Goal: Task Accomplishment & Management: Complete application form

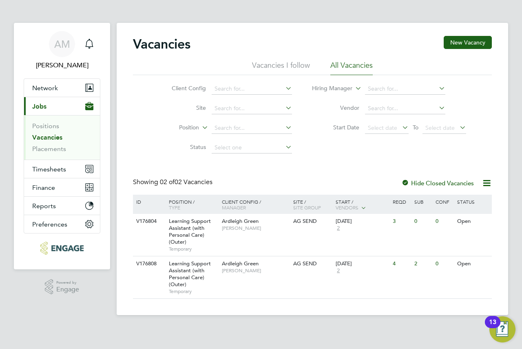
drag, startPoint x: 0, startPoint y: 0, endPoint x: 139, endPoint y: 123, distance: 186.0
click at [139, 123] on div "Client Config Site Position Status Hiring Manager Vendor Start Date Select date…" at bounding box center [312, 116] width 359 height 82
click at [218, 233] on div "Learning Support Assistant (with Personal Care) (Outer) Temporary" at bounding box center [191, 235] width 57 height 42
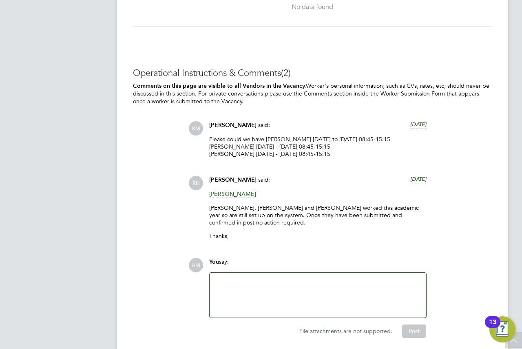
scroll to position [1875, 0]
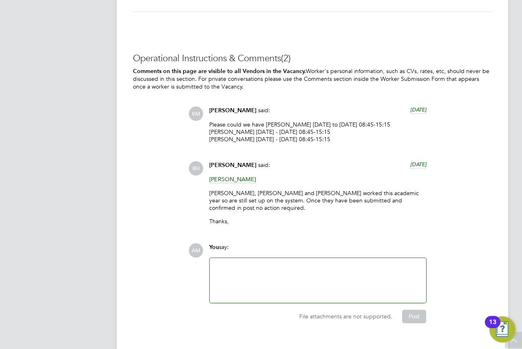
drag, startPoint x: 323, startPoint y: 186, endPoint x: 300, endPoint y: 161, distance: 33.7
click at [300, 161] on div "Rufena Haque said: 20 days ago" at bounding box center [317, 168] width 217 height 14
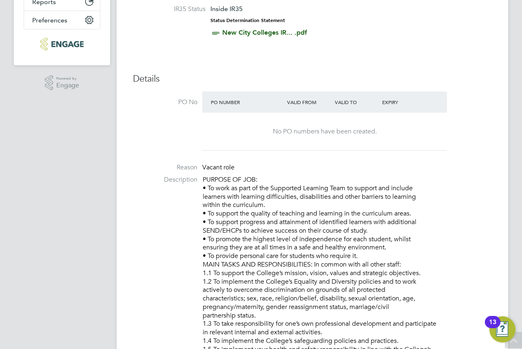
scroll to position [0, 0]
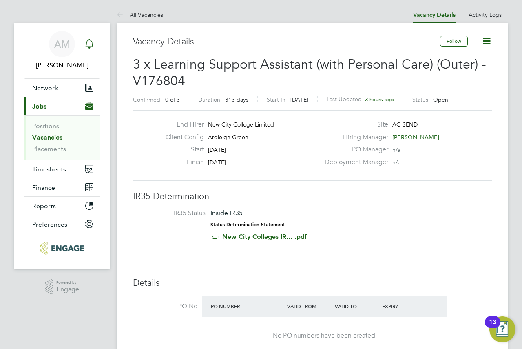
click at [90, 45] on icon "Main navigation" at bounding box center [89, 44] width 10 height 10
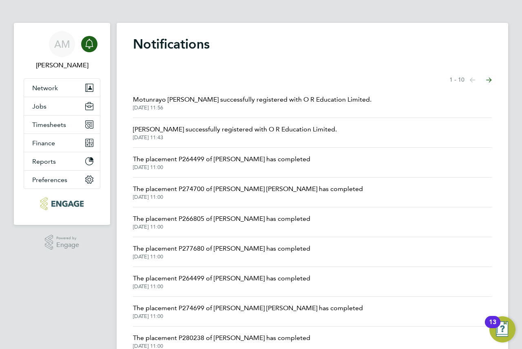
click at [373, 73] on div "Showing items 1 - 10 items Previous page Next page" at bounding box center [312, 80] width 359 height 16
drag, startPoint x: 373, startPoint y: 72, endPoint x: 229, endPoint y: 166, distance: 172.2
click at [229, 166] on span "19 Jul 2025, 11:00" at bounding box center [221, 167] width 177 height 7
click at [55, 106] on button "Jobs" at bounding box center [62, 106] width 76 height 18
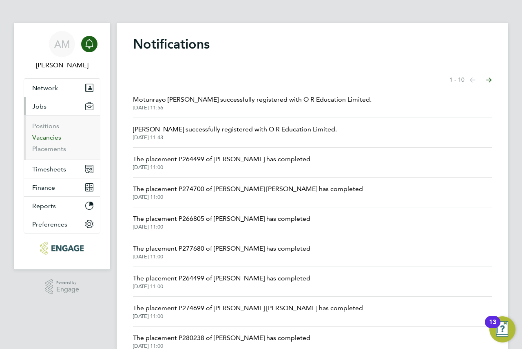
click at [49, 136] on link "Vacancies" at bounding box center [46, 137] width 29 height 8
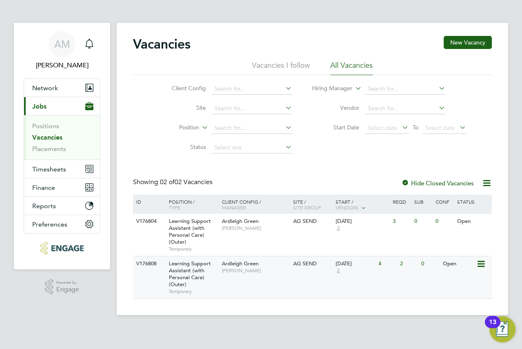
click at [309, 270] on div "AG SEND" at bounding box center [312, 263] width 43 height 15
drag, startPoint x: 238, startPoint y: 26, endPoint x: 233, endPoint y: 22, distance: 6.9
click at [231, 24] on div "Vacancies New Vacancy Vacancies I follow All Vacancies Client Config Site Posit…" at bounding box center [312, 169] width 391 height 292
click at [95, 45] on div "Main navigation" at bounding box center [89, 44] width 16 height 16
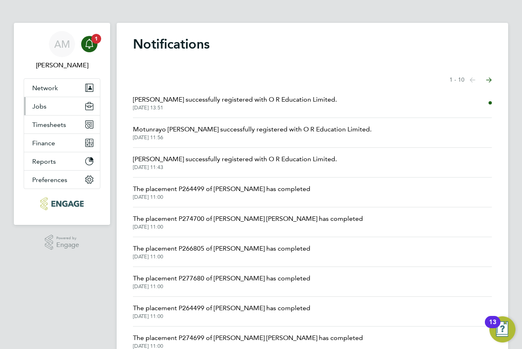
click at [58, 112] on button "Jobs" at bounding box center [62, 106] width 76 height 18
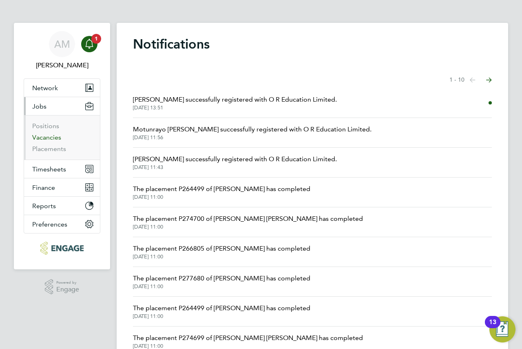
click at [53, 140] on link "Vacancies" at bounding box center [46, 137] width 29 height 8
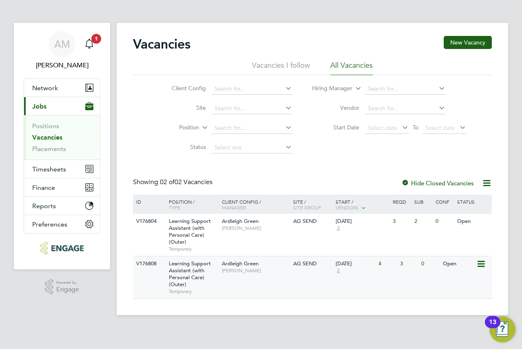
click at [259, 276] on div "Ardleigh Green Karen Marcelline" at bounding box center [255, 266] width 71 height 21
click at [310, 228] on div "AG SEND" at bounding box center [312, 221] width 43 height 15
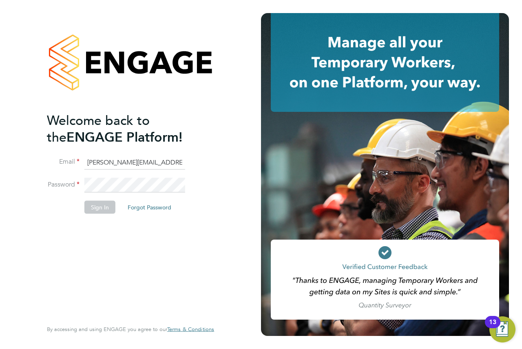
drag, startPoint x: 190, startPoint y: 104, endPoint x: 100, endPoint y: 206, distance: 136.1
click at [99, 207] on button "Sign In" at bounding box center [99, 207] width 31 height 13
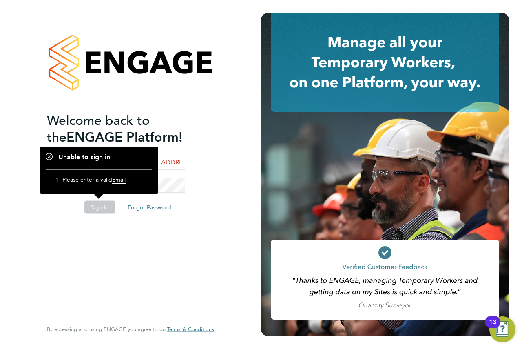
click at [103, 212] on button "Sign In" at bounding box center [99, 207] width 31 height 13
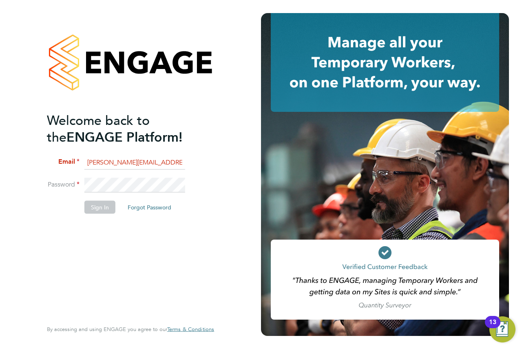
click at [99, 203] on button "Sign In" at bounding box center [99, 207] width 31 height 13
drag, startPoint x: 171, startPoint y: 150, endPoint x: 151, endPoint y: 159, distance: 21.7
click at [151, 159] on input "andrew@axcis.co.uk" at bounding box center [134, 162] width 101 height 15
click at [101, 209] on button "Sign In" at bounding box center [99, 207] width 31 height 13
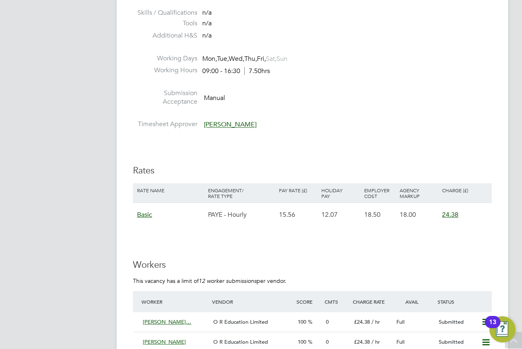
scroll to position [1527, 0]
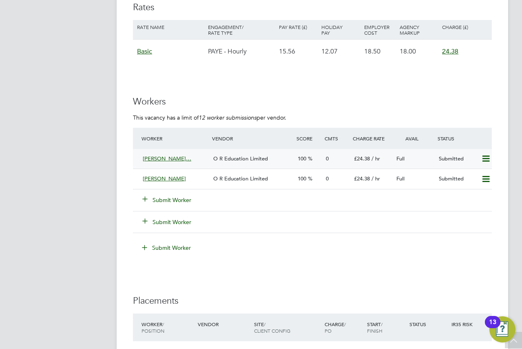
click at [483, 156] on icon at bounding box center [486, 158] width 10 height 7
drag, startPoint x: 482, startPoint y: 155, endPoint x: 92, endPoint y: 56, distance: 402.9
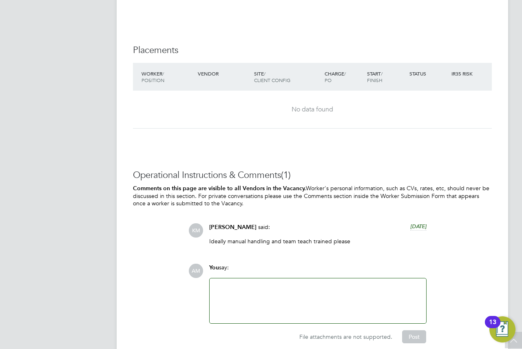
scroll to position [1812, 0]
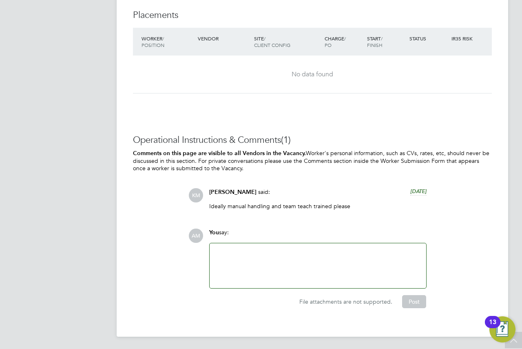
drag, startPoint x: 91, startPoint y: 83, endPoint x: 66, endPoint y: 77, distance: 26.4
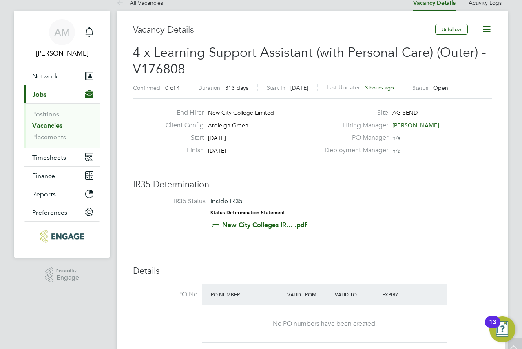
scroll to position [0, 0]
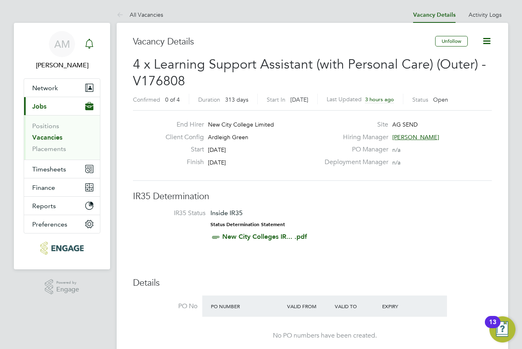
click at [94, 46] on icon "Main navigation" at bounding box center [89, 44] width 10 height 10
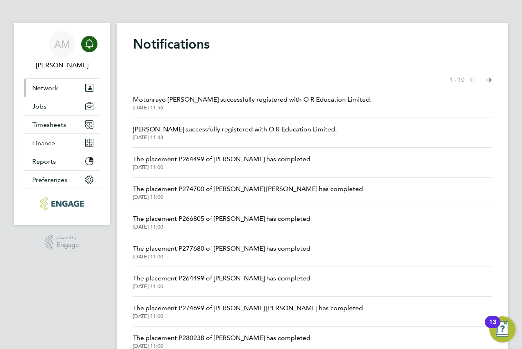
drag, startPoint x: 285, startPoint y: 67, endPoint x: 57, endPoint y: 89, distance: 229.0
click at [57, 89] on button "Network" at bounding box center [62, 88] width 76 height 18
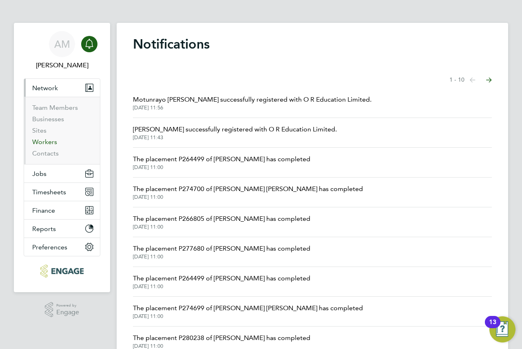
click at [50, 142] on link "Workers" at bounding box center [44, 142] width 25 height 8
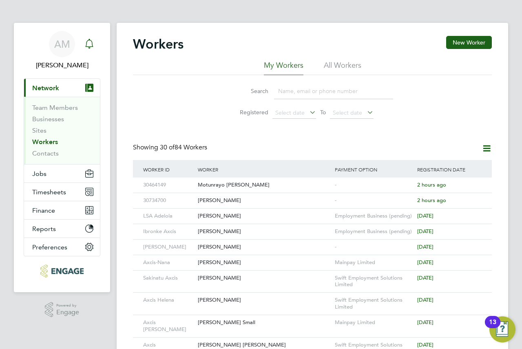
click at [89, 49] on svg-icon "Main navigation" at bounding box center [89, 44] width 10 height 10
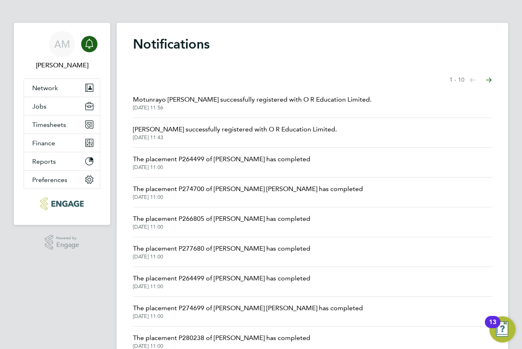
click at [89, 48] on svg-icon "Main navigation" at bounding box center [89, 44] width 10 height 10
click at [48, 90] on span "Network" at bounding box center [45, 88] width 26 height 8
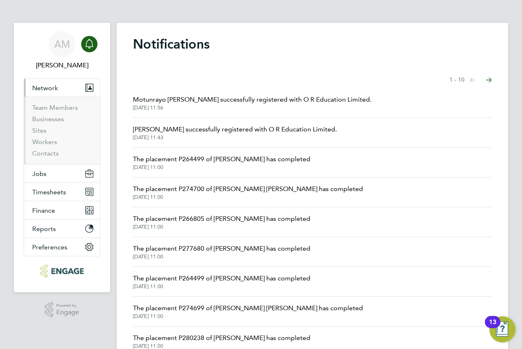
click at [87, 49] on div "Main navigation" at bounding box center [89, 44] width 16 height 16
click at [49, 175] on button "Jobs" at bounding box center [62, 173] width 76 height 18
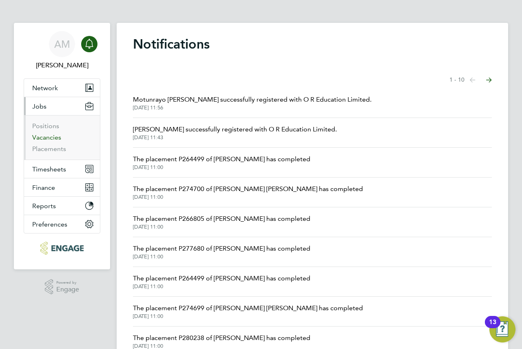
click at [51, 140] on link "Vacancies" at bounding box center [46, 137] width 29 height 8
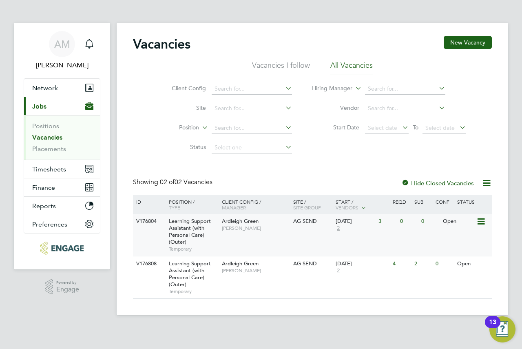
drag, startPoint x: 388, startPoint y: 232, endPoint x: 383, endPoint y: 234, distance: 6.0
drag, startPoint x: 383, startPoint y: 234, endPoint x: 245, endPoint y: 231, distance: 138.6
click at [245, 231] on div "Ardleigh Green Karen Marcelline" at bounding box center [255, 224] width 71 height 21
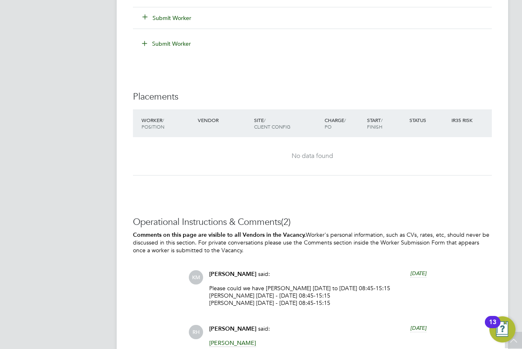
scroll to position [1882, 0]
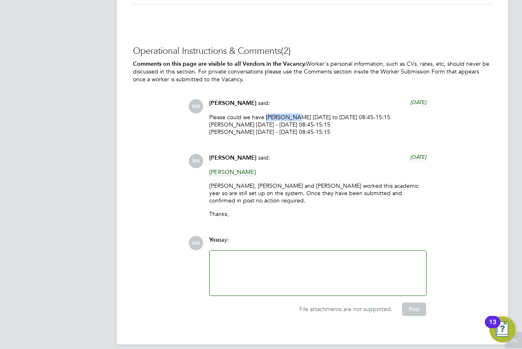
drag, startPoint x: 265, startPoint y: 115, endPoint x: 296, endPoint y: 116, distance: 30.6
click at [296, 116] on p "Please could we have Pedro James Tuesday to Friday 08:45-15:15 Ramsha Riaz Mond…" at bounding box center [317, 124] width 217 height 22
drag, startPoint x: 293, startPoint y: 116, endPoint x: 298, endPoint y: 117, distance: 4.3
click at [298, 117] on p "Please could we have Pedro James Tuesday to Friday 08:45-15:15 Ramsha Riaz Mond…" at bounding box center [317, 124] width 217 height 22
drag, startPoint x: 298, startPoint y: 117, endPoint x: 270, endPoint y: 119, distance: 27.4
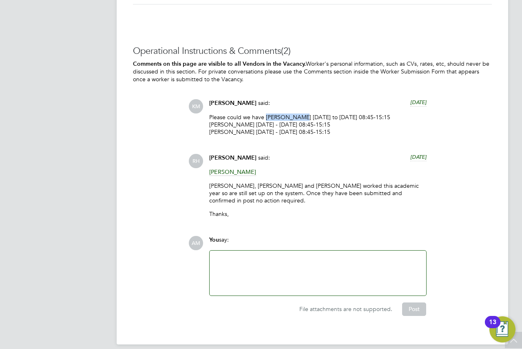
click at [270, 119] on p "Please could we have Pedro James Tuesday to Friday 08:45-15:15 Ramsha Riaz Mond…" at bounding box center [317, 124] width 217 height 22
copy p "Pedro James"
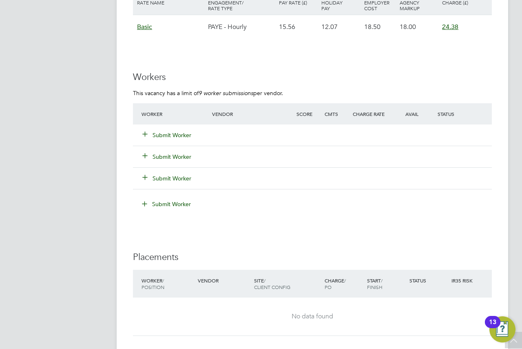
scroll to position [1475, 0]
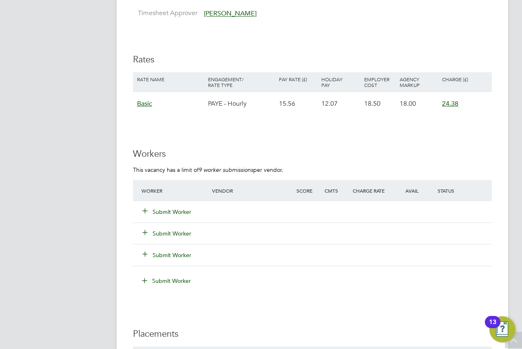
click at [146, 207] on icon at bounding box center [145, 210] width 6 height 6
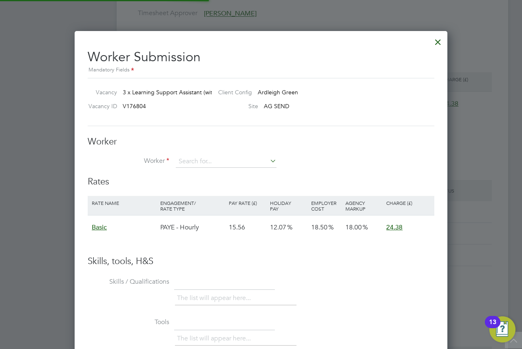
scroll to position [486, 373]
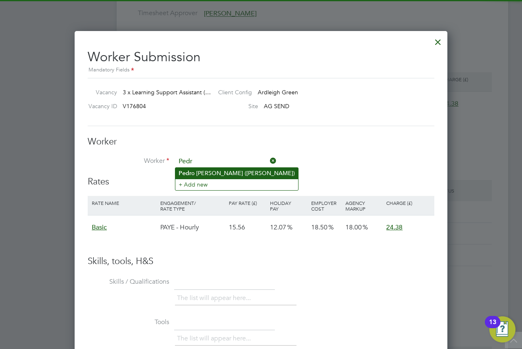
click at [221, 172] on li "Pedr o Omo James (Axcis- Pedro)" at bounding box center [236, 173] width 123 height 11
type input "Pedro Omo James (Axcis- Pedro)"
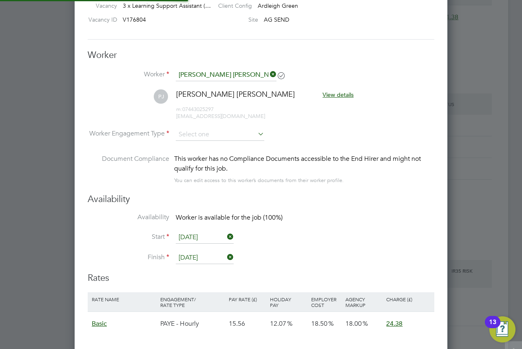
scroll to position [0, 0]
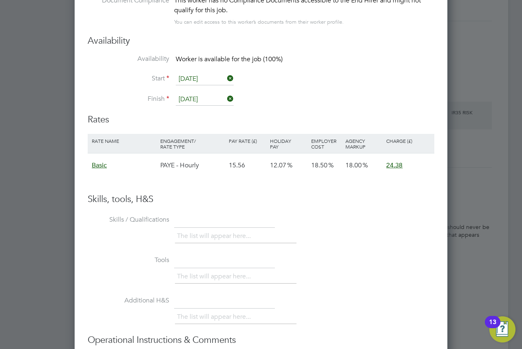
click at [324, 194] on h3 "Skills, tools, H&S" at bounding box center [261, 199] width 346 height 12
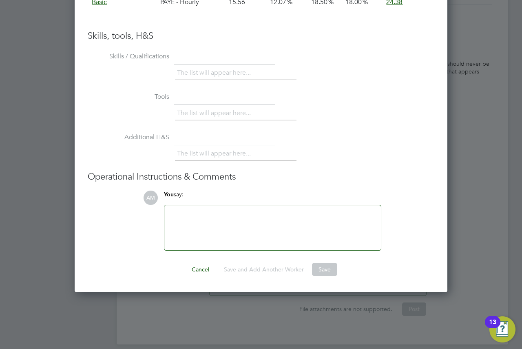
click at [258, 225] on div at bounding box center [272, 227] width 207 height 35
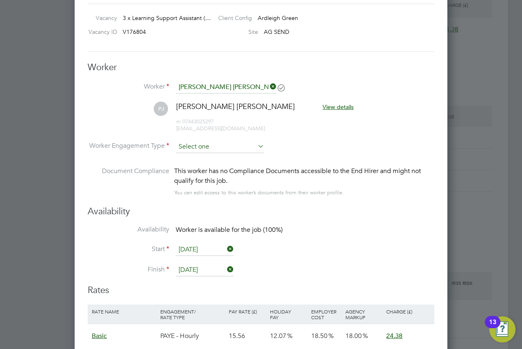
click at [220, 150] on input at bounding box center [220, 147] width 88 height 12
click at [211, 165] on li "PAYE" at bounding box center [219, 168] width 89 height 11
type input "PAYE"
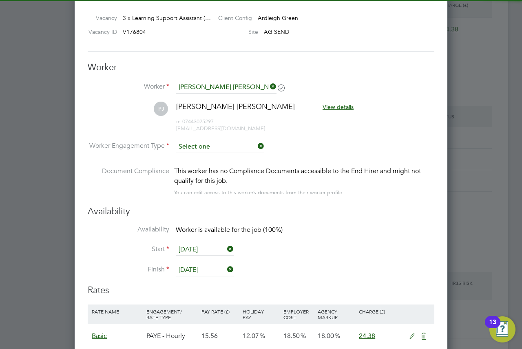
click at [209, 144] on input at bounding box center [220, 147] width 88 height 12
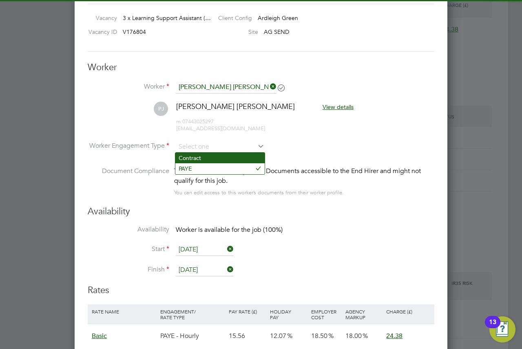
click at [202, 157] on li "Contract" at bounding box center [219, 157] width 89 height 11
type input "Contract"
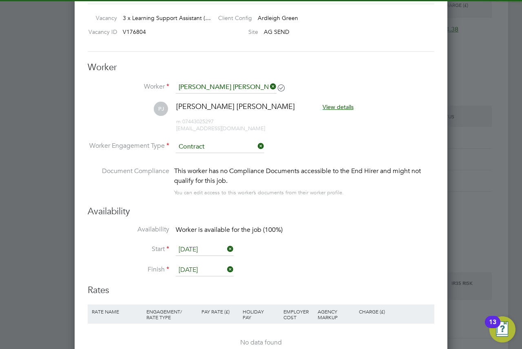
drag, startPoint x: 332, startPoint y: 141, endPoint x: 318, endPoint y: 138, distance: 14.7
click at [318, 138] on li "PJ Pedro Omo James View details m: 07443025297 jamespedro844@gmail.com" at bounding box center [261, 121] width 346 height 39
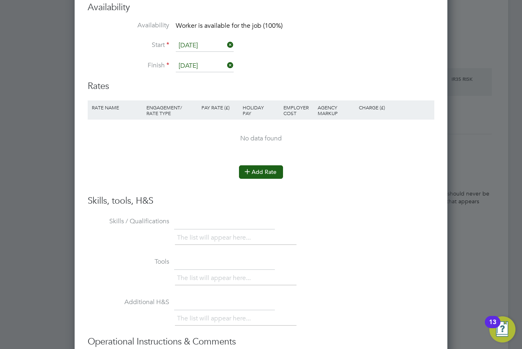
click at [267, 175] on button "Add Rate" at bounding box center [261, 171] width 44 height 13
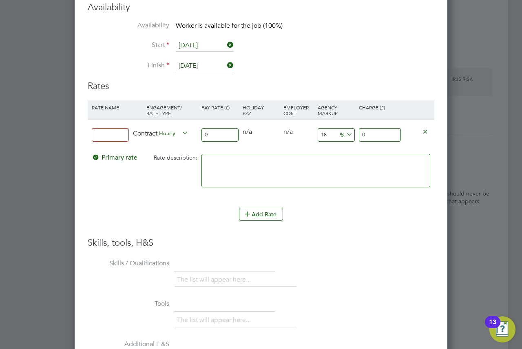
click at [219, 136] on input "0" at bounding box center [219, 134] width 37 height 13
click at [126, 134] on input at bounding box center [110, 134] width 37 height 13
type input "LSA"
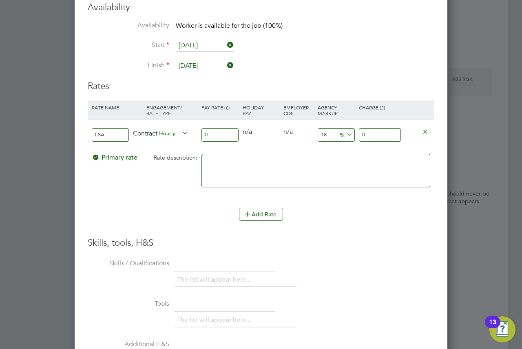
click at [208, 135] on input "0" at bounding box center [219, 134] width 37 height 13
paste input "number"
click at [197, 138] on div "Contract Hourly" at bounding box center [165, 134] width 68 height 28
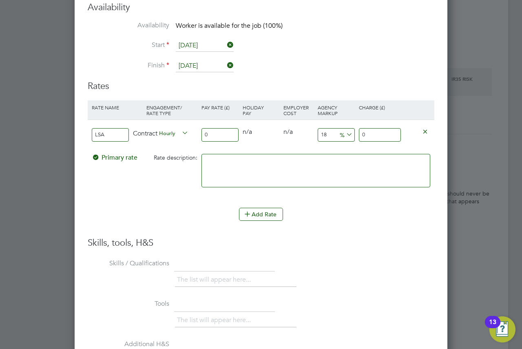
click at [206, 134] on input "0" at bounding box center [219, 134] width 37 height 13
type input "1"
type input "1.18"
type input "18"
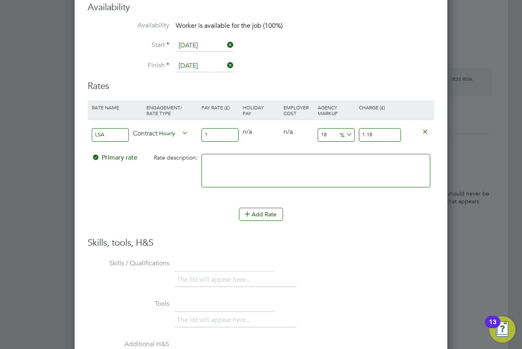
type input "21.24"
type input "18.4"
type input "21.712"
type input "18.46"
type input "21.7828"
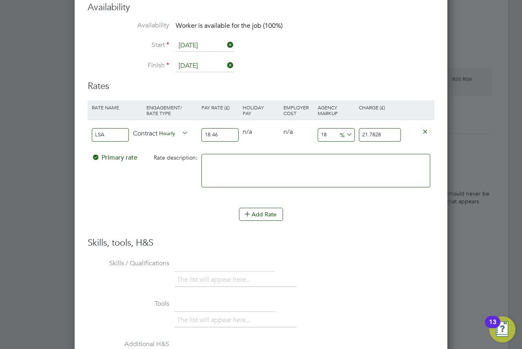
type input "18.46"
click at [388, 131] on input "21.7828" at bounding box center [380, 134] width 42 height 13
paste input "0.62"
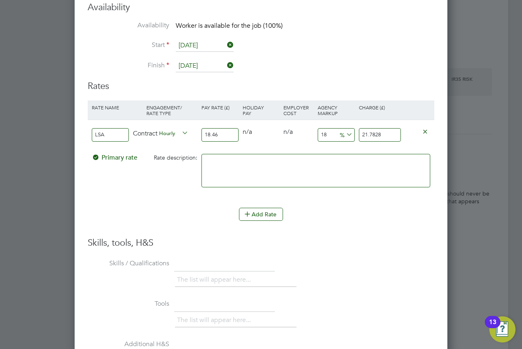
type input "11.700975081256772"
type input "20.62"
click at [361, 173] on textarea at bounding box center [315, 170] width 229 height 33
click at [339, 136] on span "%" at bounding box center [345, 134] width 17 height 9
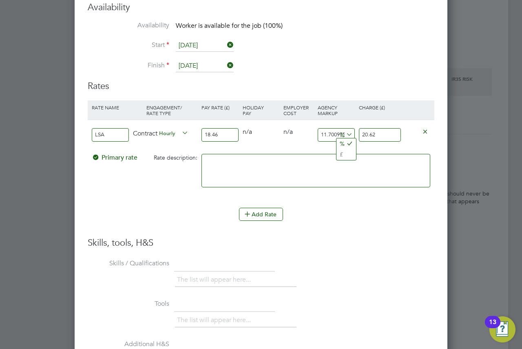
click at [392, 136] on input "20.62" at bounding box center [380, 134] width 42 height 13
click at [344, 136] on icon at bounding box center [344, 134] width 0 height 11
click at [331, 135] on input "11.700975081256772" at bounding box center [336, 134] width 37 height 13
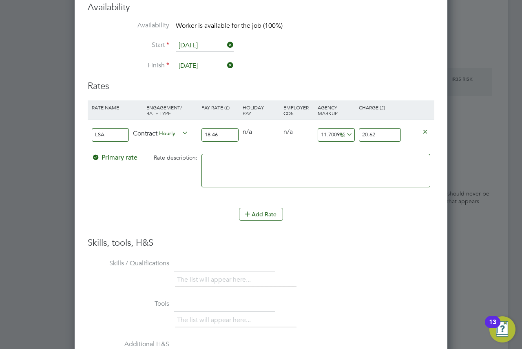
type input "3"
type input "19.0138"
type input "30"
type input "23.998"
type input "30.00"
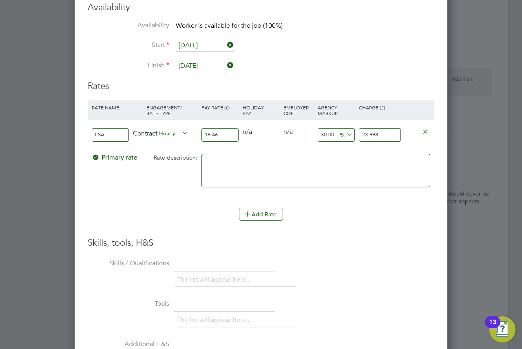
click at [323, 164] on textarea at bounding box center [315, 170] width 229 height 33
click at [327, 132] on input "30.00" at bounding box center [336, 134] width 37 height 13
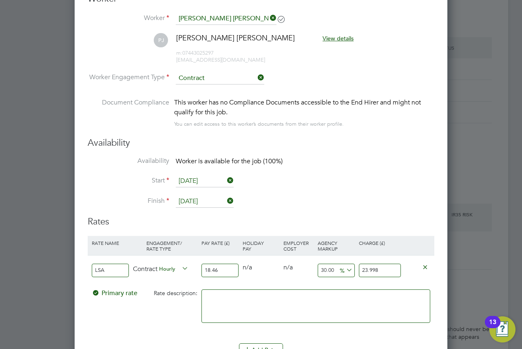
scroll to position [1414, 0]
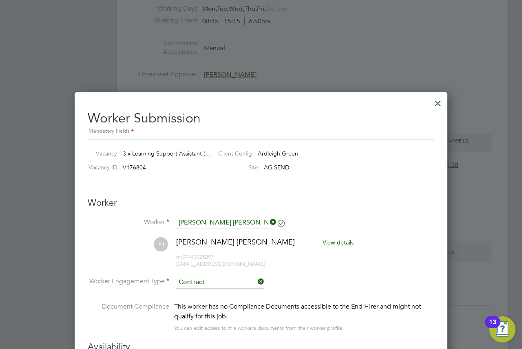
click at [438, 98] on div at bounding box center [437, 101] width 15 height 15
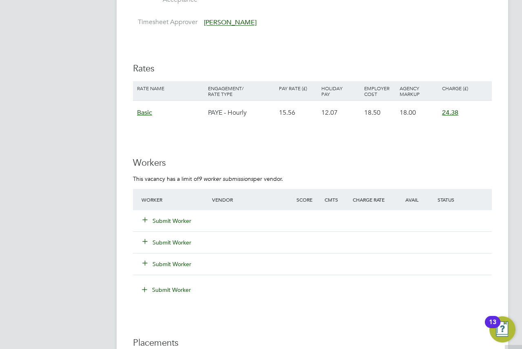
scroll to position [1475, 0]
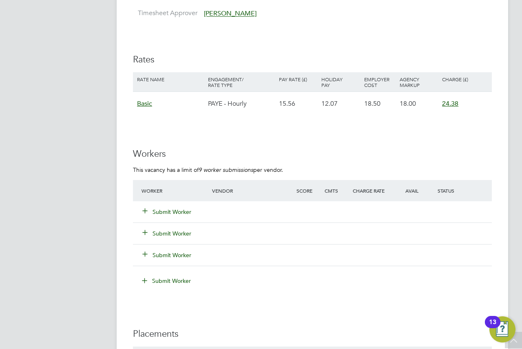
click at [179, 214] on button "Submit Worker" at bounding box center [167, 211] width 49 height 8
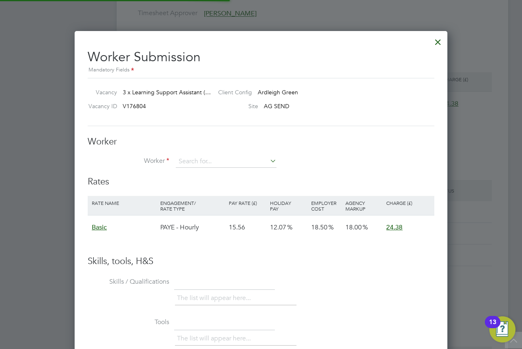
scroll to position [24, 69]
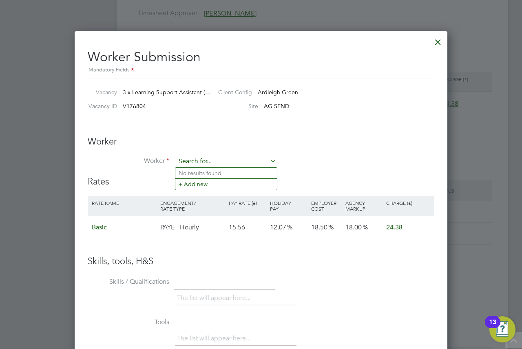
click at [205, 162] on input at bounding box center [226, 161] width 101 height 12
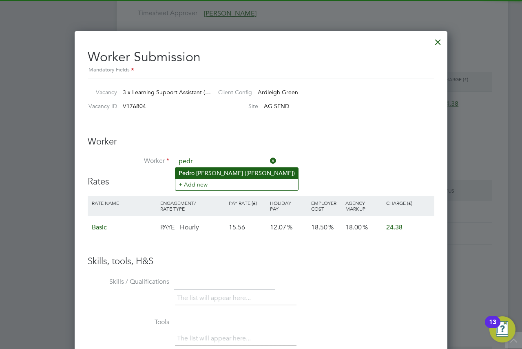
click at [205, 173] on li "Pedr o Omo James (Axcis- Pedro)" at bounding box center [236, 173] width 123 height 11
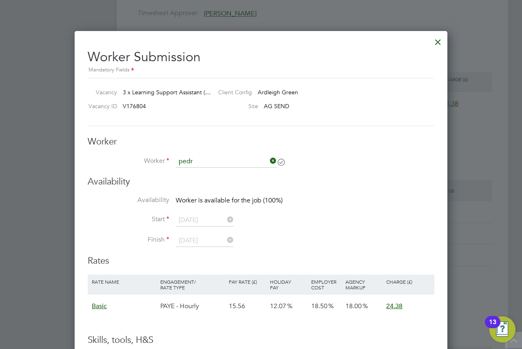
type input "Pedro Omo James (Axcis- Pedro)"
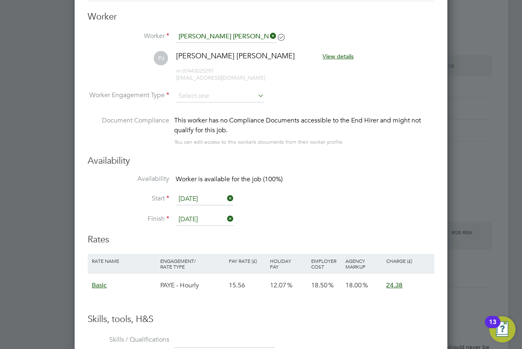
scroll to position [1597, 0]
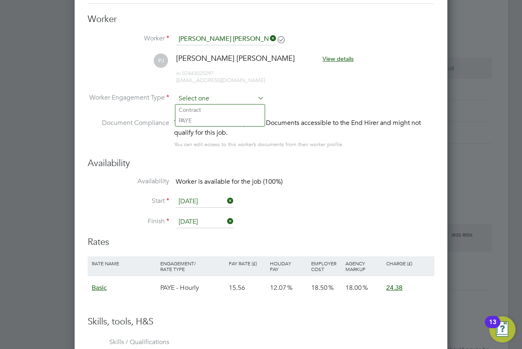
click at [204, 93] on input at bounding box center [220, 99] width 88 height 12
click at [199, 110] on li "Contract" at bounding box center [219, 109] width 89 height 11
type input "Contract"
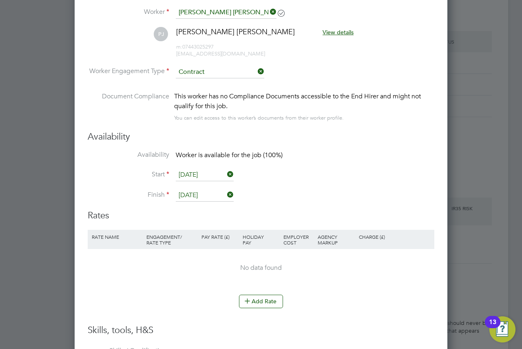
scroll to position [1638, 0]
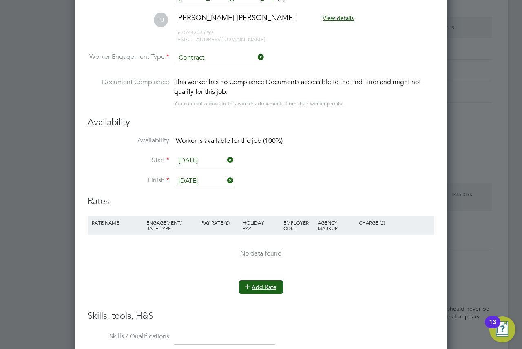
click at [263, 288] on button "Add Rate" at bounding box center [261, 286] width 44 height 13
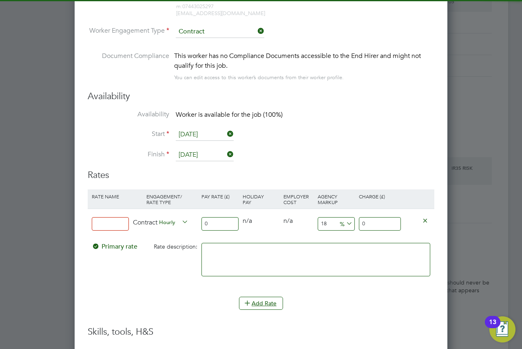
scroll to position [1679, 0]
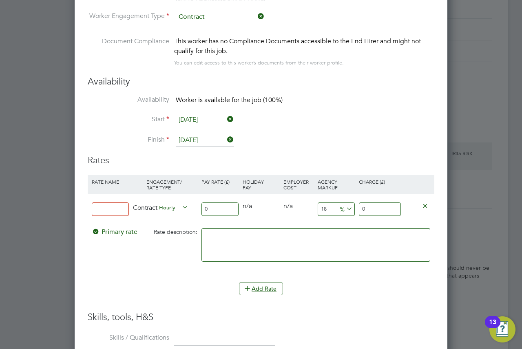
click at [217, 209] on input "0" at bounding box center [219, 208] width 37 height 13
click at [220, 206] on input "0" at bounding box center [219, 208] width 37 height 13
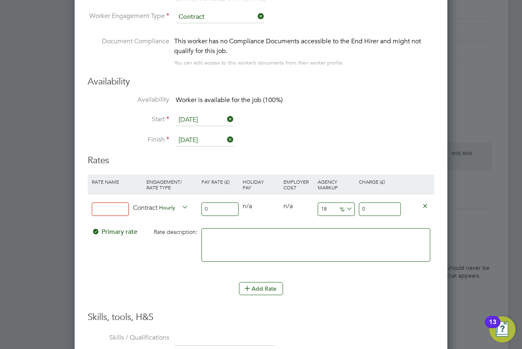
click at [220, 206] on input "0" at bounding box center [219, 208] width 37 height 13
paste input "18.46"
type input "18.46"
type input "21.7828"
type input "18.46"
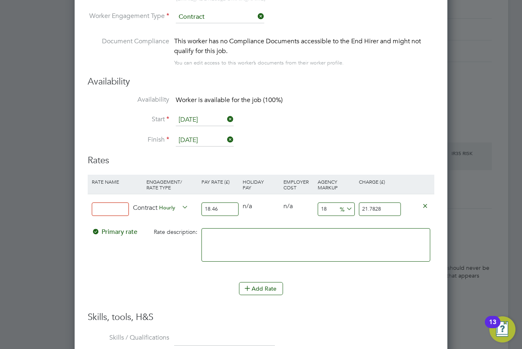
click at [108, 210] on input at bounding box center [110, 208] width 37 height 13
drag, startPoint x: 117, startPoint y: 211, endPoint x: 109, endPoint y: 210, distance: 8.6
click at [109, 210] on input "LSA rate" at bounding box center [110, 208] width 37 height 13
type input "L"
type input "Axcis LSA"
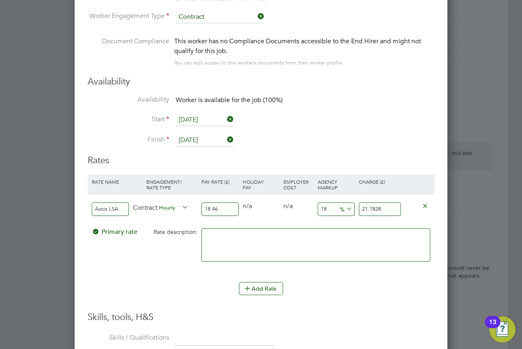
click at [327, 210] on input "18" at bounding box center [336, 208] width 37 height 13
type input "3"
type input "19.0138"
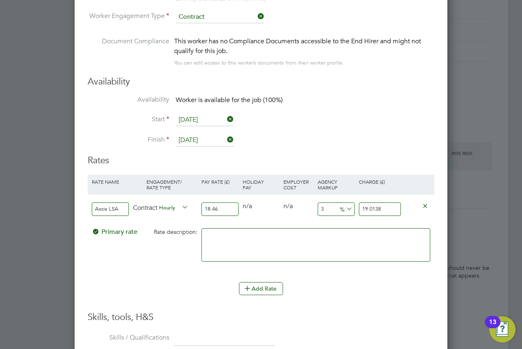
type input "30"
type input "23.998"
type input "0"
type input "18.46"
click at [327, 249] on textarea at bounding box center [315, 244] width 229 height 33
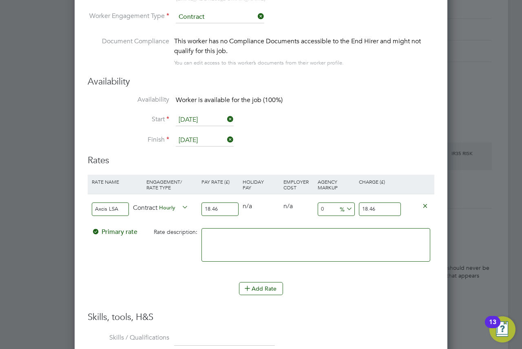
drag, startPoint x: 327, startPoint y: 249, endPoint x: 321, endPoint y: 247, distance: 6.6
click at [321, 247] on textarea at bounding box center [315, 244] width 229 height 33
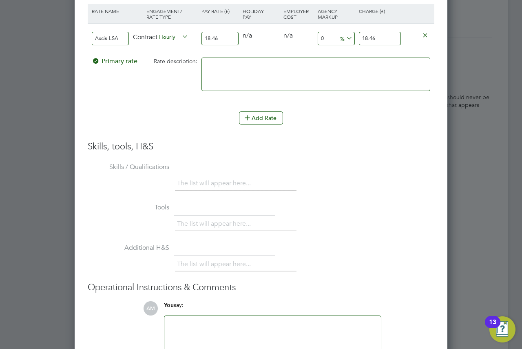
scroll to position [1903, 0]
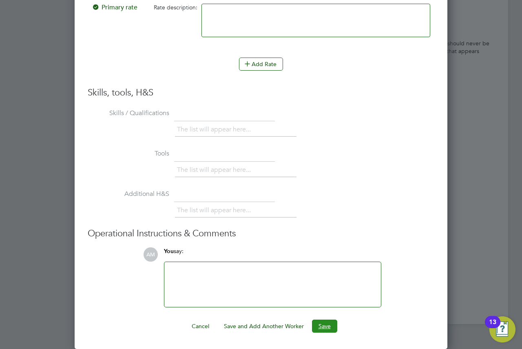
click at [329, 329] on button "Save" at bounding box center [324, 325] width 25 height 13
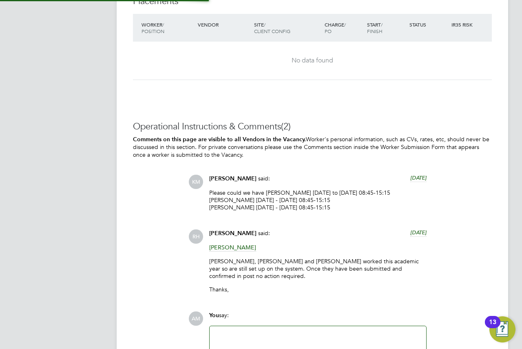
scroll to position [4, 4]
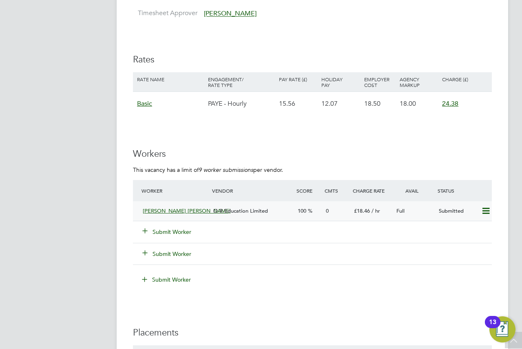
click at [488, 211] on icon at bounding box center [486, 210] width 10 height 7
drag, startPoint x: 488, startPoint y: 211, endPoint x: 448, endPoint y: 188, distance: 46.4
drag, startPoint x: 448, startPoint y: 188, endPoint x: 259, endPoint y: 152, distance: 192.3
click at [259, 152] on h3 "Workers" at bounding box center [312, 154] width 359 height 12
click at [169, 229] on button "Submit Worker" at bounding box center [167, 231] width 49 height 8
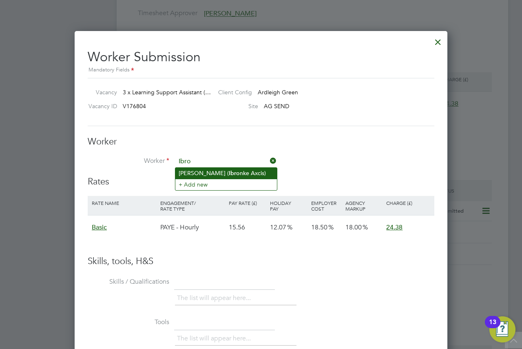
click at [210, 170] on li "Ibironke Olonade ( Ibro nke Axcis)" at bounding box center [226, 173] width 102 height 11
type input "Ibironke Olonade (Ibronke Axcis)"
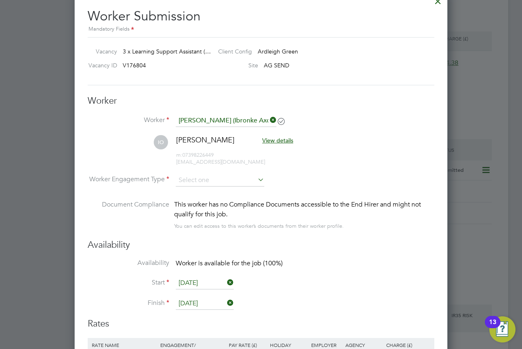
scroll to position [1801, 0]
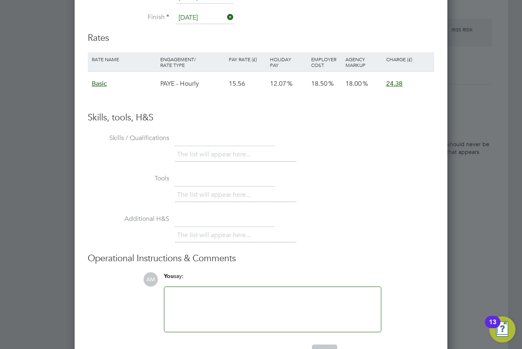
drag, startPoint x: 375, startPoint y: 152, endPoint x: 351, endPoint y: 141, distance: 26.1
drag, startPoint x: 351, startPoint y: 141, endPoint x: 170, endPoint y: 70, distance: 194.6
click at [317, 129] on div "Skills, tools, H&S Skills / Qualifications The list will appear here... Tools T…" at bounding box center [261, 222] width 346 height 221
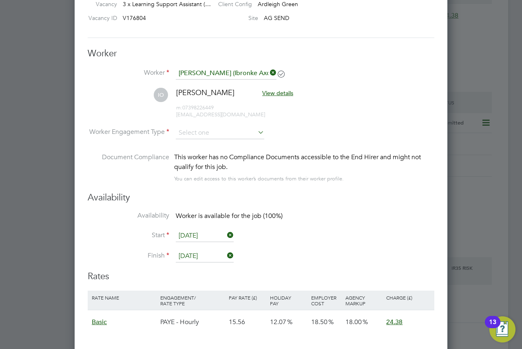
scroll to position [1555, 0]
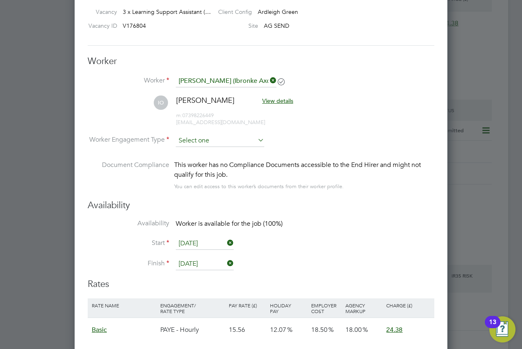
click at [194, 143] on input at bounding box center [220, 141] width 88 height 12
click at [200, 151] on li "Contract" at bounding box center [219, 151] width 89 height 11
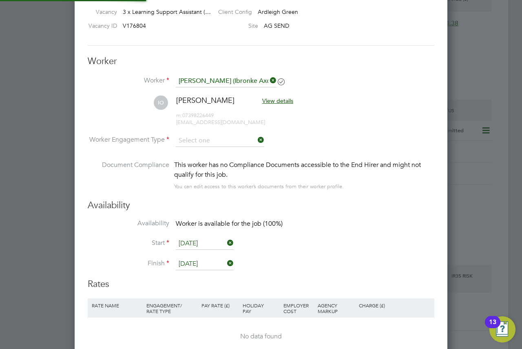
type input "Contract"
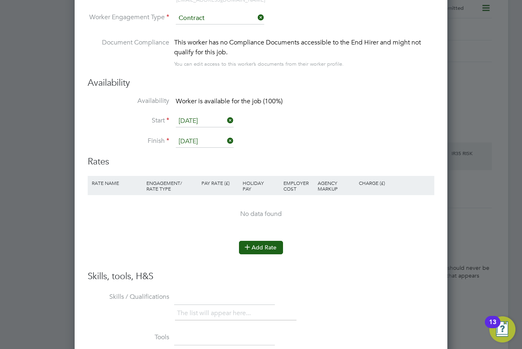
click at [268, 251] on button "Add Rate" at bounding box center [261, 247] width 44 height 13
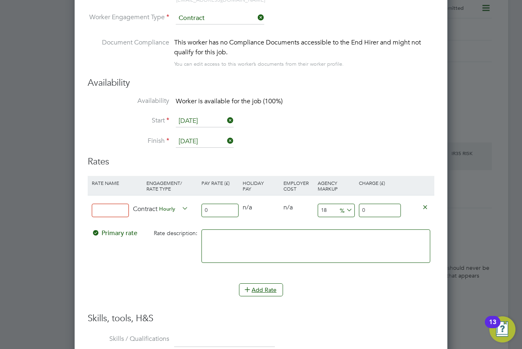
click at [124, 213] on input at bounding box center [110, 209] width 37 height 13
type input "Axcis LSA"
click at [218, 210] on input "0" at bounding box center [219, 209] width 37 height 13
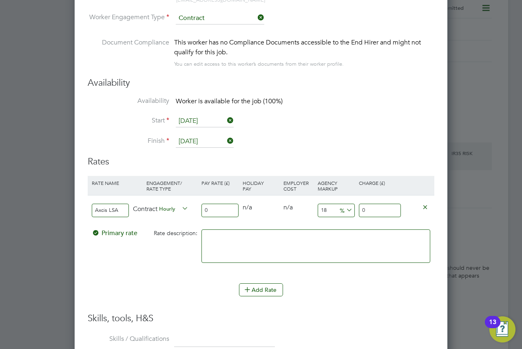
click at [212, 214] on input "0" at bounding box center [219, 209] width 37 height 13
click at [212, 213] on input "0" at bounding box center [219, 209] width 37 height 13
paste input "16.13"
type input "16.13"
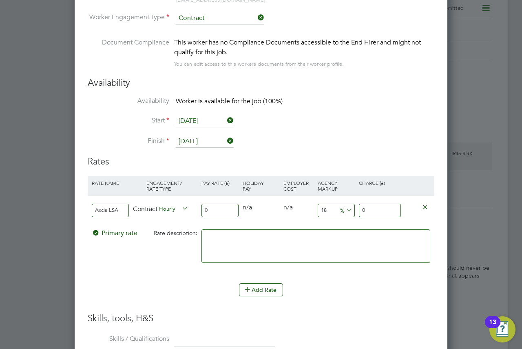
type input "19.0334"
type input "16.13"
click at [334, 210] on input "18" at bounding box center [336, 209] width 37 height 13
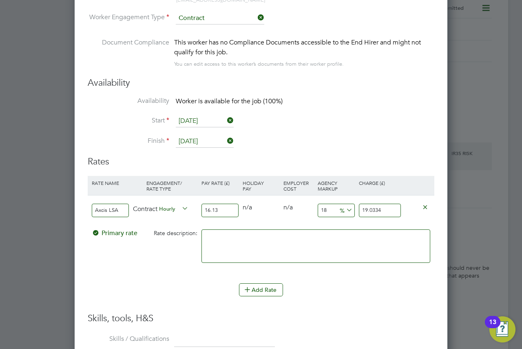
type input "3"
type input "16.6139"
type input "30"
type input "20.969"
type input "30.00"
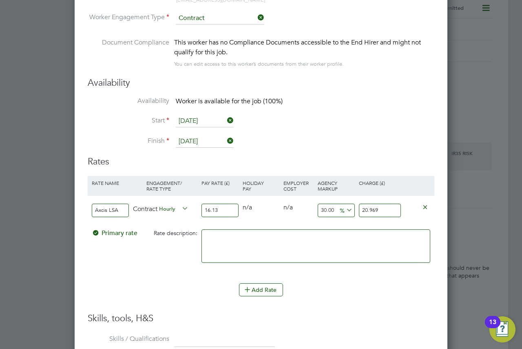
drag, startPoint x: 312, startPoint y: 247, endPoint x: 298, endPoint y: 244, distance: 14.2
drag, startPoint x: 298, startPoint y: 244, endPoint x: 270, endPoint y: 238, distance: 28.8
click at [270, 238] on textarea at bounding box center [315, 245] width 229 height 33
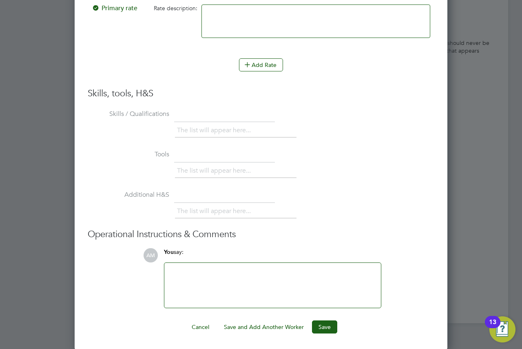
scroll to position [1903, 0]
click at [326, 324] on button "Save" at bounding box center [324, 325] width 25 height 13
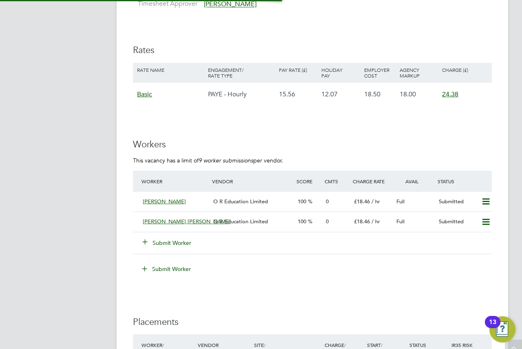
scroll to position [1475, 0]
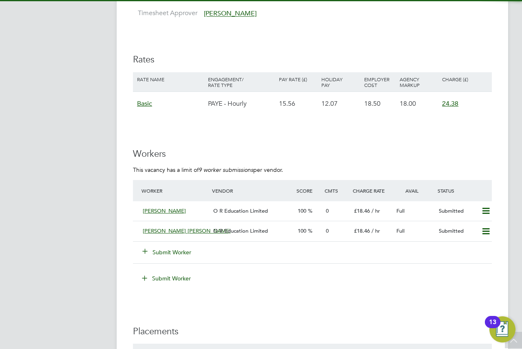
drag, startPoint x: 315, startPoint y: 146, endPoint x: 312, endPoint y: 142, distance: 4.3
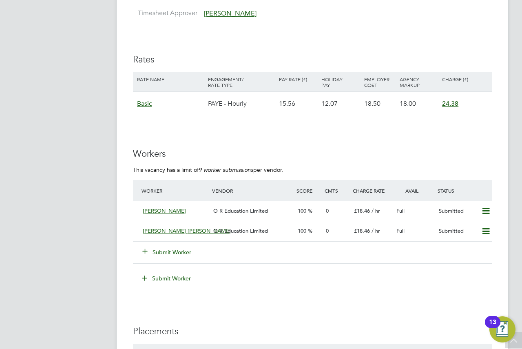
drag, startPoint x: 312, startPoint y: 142, endPoint x: 296, endPoint y: 137, distance: 17.1
click at [169, 251] on button "Submit Worker" at bounding box center [167, 252] width 49 height 8
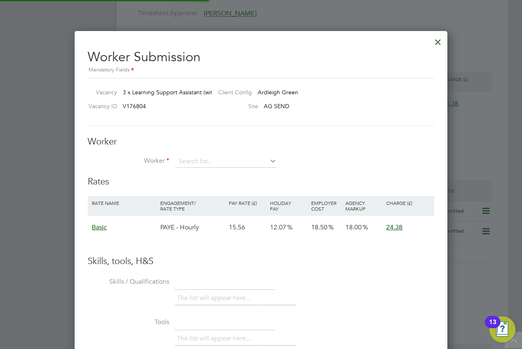
scroll to position [486, 373]
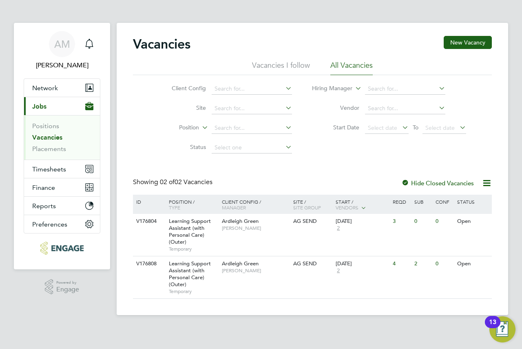
click at [289, 40] on div "Vacancies New Vacancy" at bounding box center [312, 48] width 359 height 24
drag, startPoint x: 269, startPoint y: 145, endPoint x: 239, endPoint y: 238, distance: 97.5
click at [239, 238] on div "V176804 Learning Support Assistant (with Personal Care) (Outer) Temporary Ardle…" at bounding box center [312, 235] width 359 height 42
click at [53, 148] on link "Placements" at bounding box center [49, 149] width 34 height 8
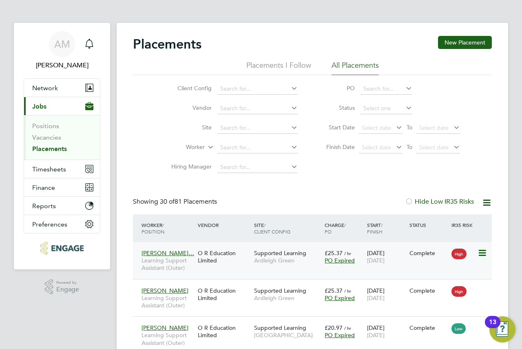
click at [265, 260] on span "Ardleigh Green" at bounding box center [287, 259] width 66 height 7
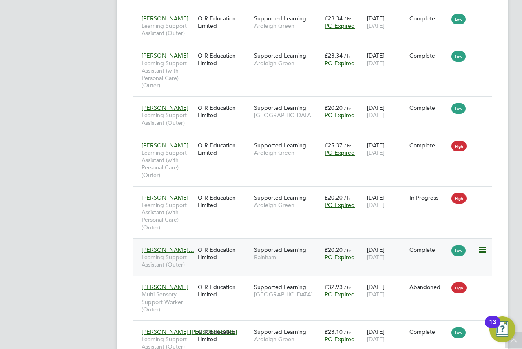
click at [250, 256] on div "O R Education Limited" at bounding box center [224, 253] width 56 height 23
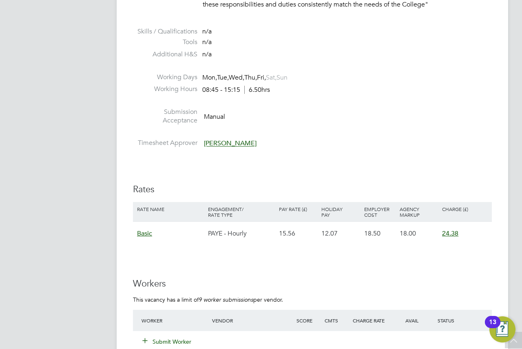
scroll to position [1508, 0]
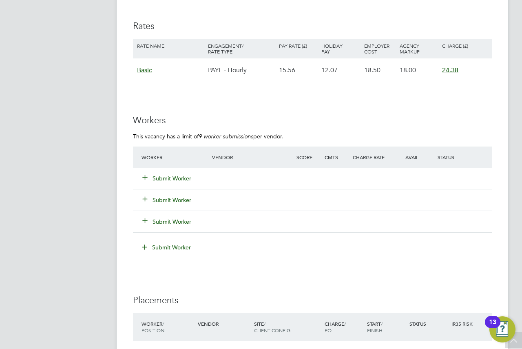
drag, startPoint x: 391, startPoint y: 85, endPoint x: 374, endPoint y: 85, distance: 16.7
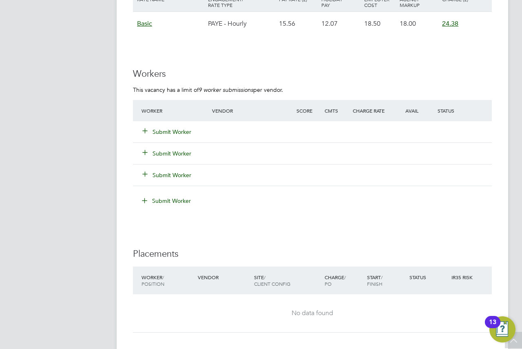
scroll to position [1590, 0]
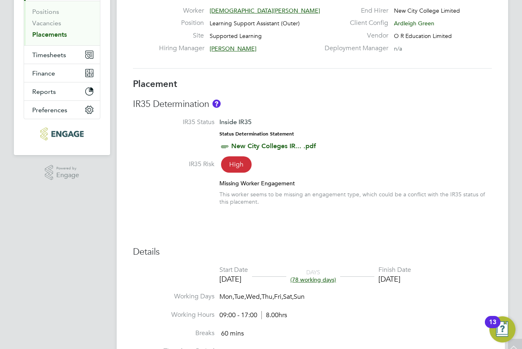
scroll to position [204, 0]
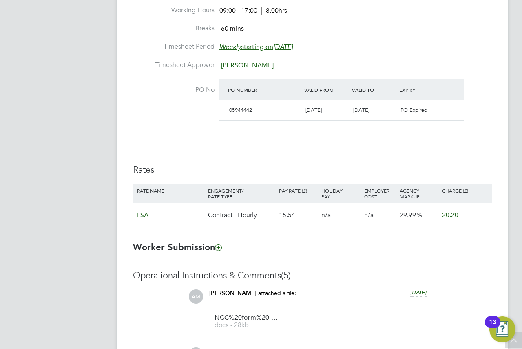
drag, startPoint x: 0, startPoint y: 0, endPoint x: 303, endPoint y: 207, distance: 366.7
click at [303, 207] on div "15.54" at bounding box center [298, 215] width 42 height 24
click at [388, 213] on div "n/a" at bounding box center [379, 215] width 35 height 24
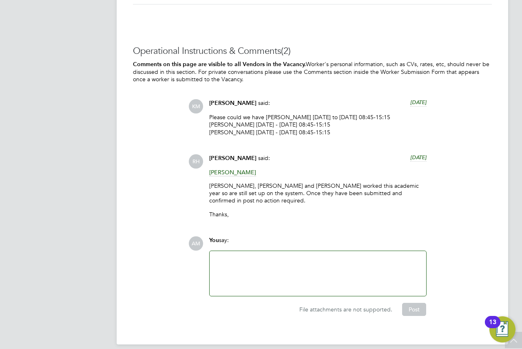
scroll to position [1880, 0]
drag, startPoint x: 274, startPoint y: 129, endPoint x: 220, endPoint y: 127, distance: 53.9
click at [222, 130] on p "Please could we have Pedro James Tuesday to Friday 08:45-15:15 Ramsha Riaz Mond…" at bounding box center [317, 124] width 217 height 22
click at [218, 122] on p "Please could we have Pedro James Tuesday to Friday 08:45-15:15 Ramsha Riaz Mond…" at bounding box center [317, 124] width 217 height 22
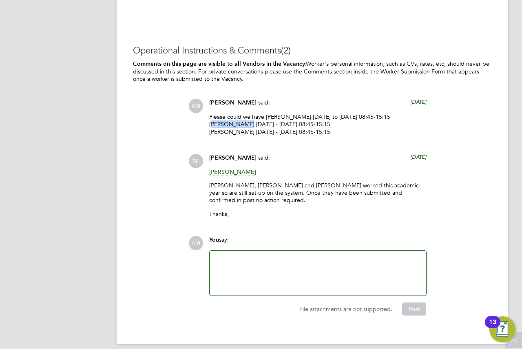
drag, startPoint x: 242, startPoint y: 122, endPoint x: 210, endPoint y: 125, distance: 32.4
click at [209, 125] on div "Karen Marcelline said: 21 days ago Please could we have Pedro James Tuesday to …" at bounding box center [317, 120] width 225 height 43
copy p "Ramsha Riaz"
click at [254, 260] on div at bounding box center [317, 272] width 207 height 35
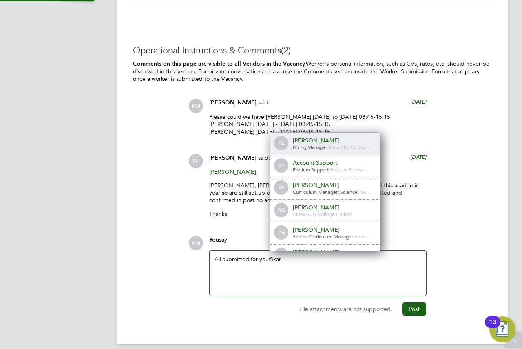
scroll to position [7, 82]
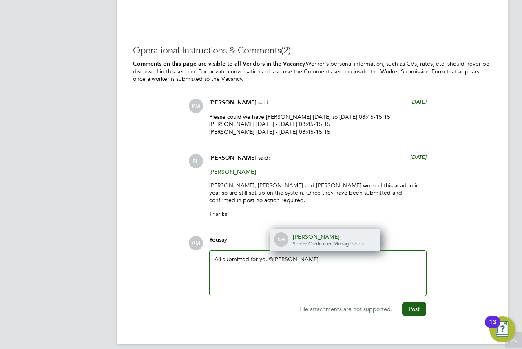
click at [332, 240] on span "Senior Curriculum Manager" at bounding box center [323, 243] width 60 height 7
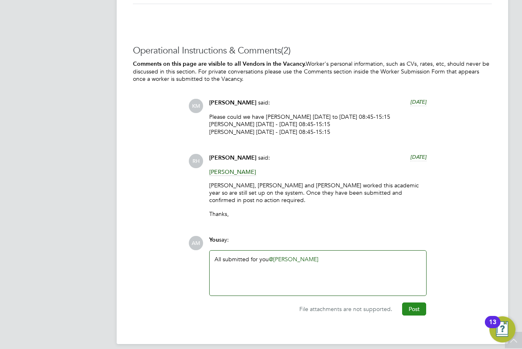
click at [415, 302] on button "Post" at bounding box center [414, 308] width 24 height 13
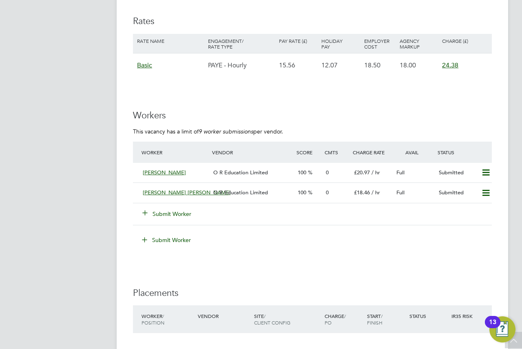
click at [167, 213] on button "Submit Worker" at bounding box center [167, 214] width 49 height 8
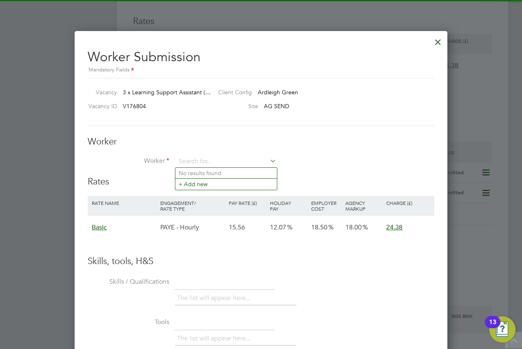
paste input "Ramsha Riaz"
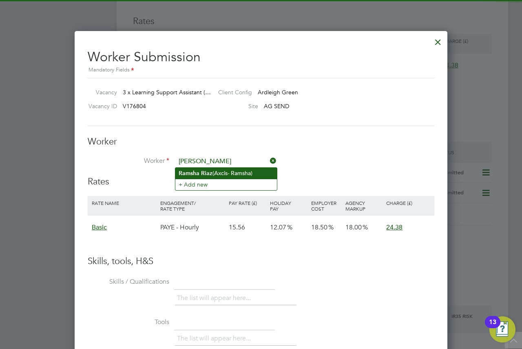
click at [225, 172] on li "Ramsha Riaz (Axcis- Ramsha)" at bounding box center [226, 173] width 102 height 11
type input "Ramsha Riaz (Axcis- Ramsha)"
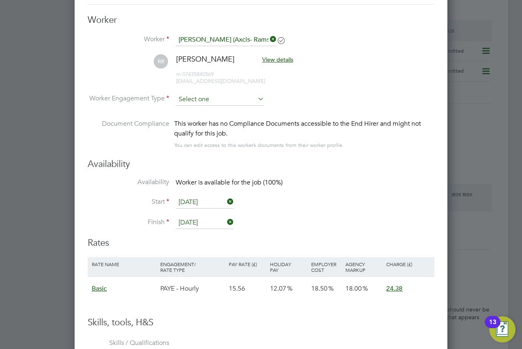
click at [196, 102] on input at bounding box center [220, 99] width 88 height 12
click at [197, 106] on li "Contract" at bounding box center [219, 110] width 89 height 11
type input "Contract"
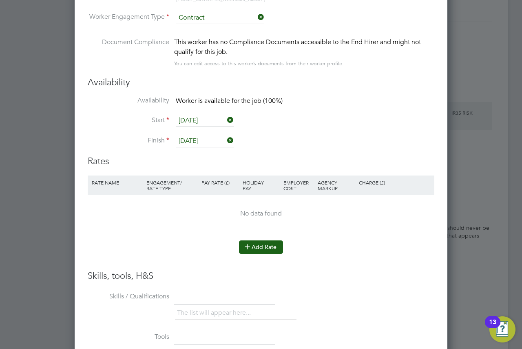
click at [258, 246] on button "Add Rate" at bounding box center [261, 246] width 44 height 13
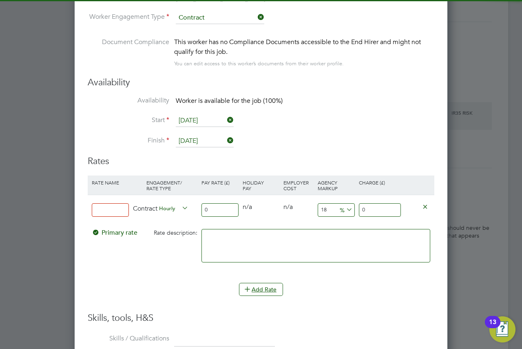
click at [217, 205] on input "0" at bounding box center [219, 209] width 37 height 13
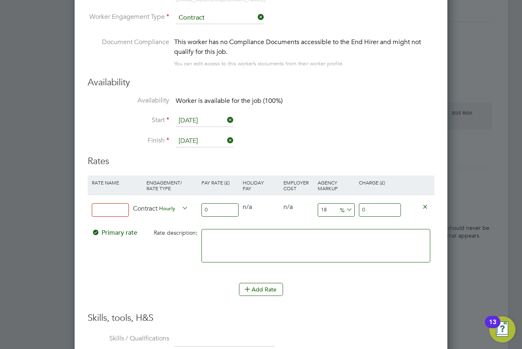
click at [114, 210] on input at bounding box center [110, 209] width 37 height 13
type input "Axcis LSA"
click at [229, 214] on input "0" at bounding box center [219, 209] width 37 height 13
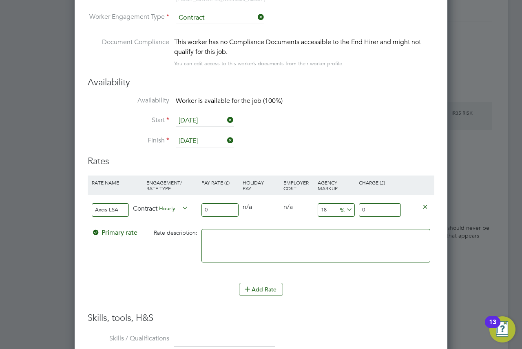
type input "1"
type input "1.18"
type input "16"
type input "18.88"
type input "16.1"
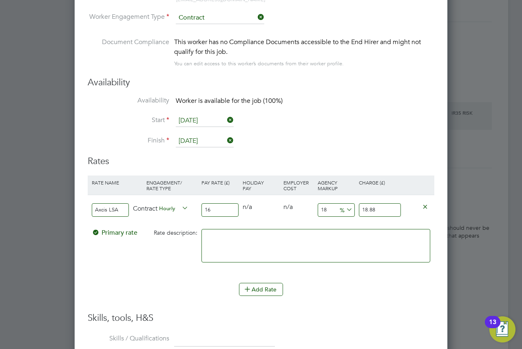
type input "18.998"
type input "16.13"
type input "19.0334"
type input "16.13"
click at [334, 208] on input "18" at bounding box center [336, 209] width 37 height 13
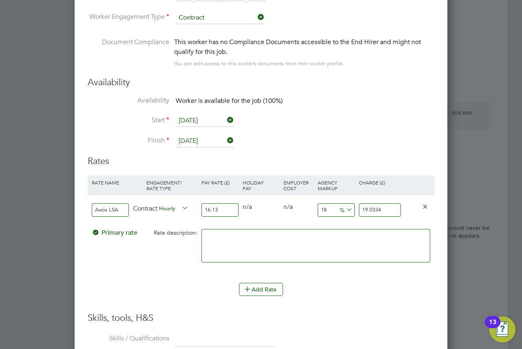
click at [334, 208] on input "18" at bounding box center [336, 209] width 37 height 13
type input "3"
type input "16.6139"
type input "30"
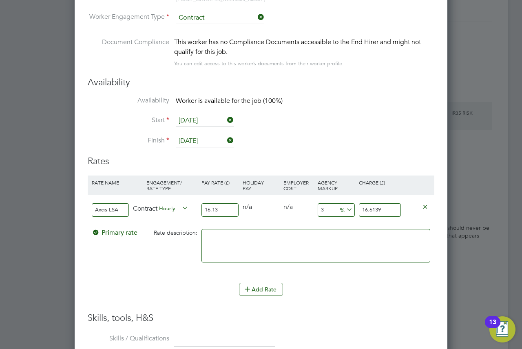
type input "20.969"
type input "30.00"
click at [326, 236] on textarea at bounding box center [315, 245] width 229 height 33
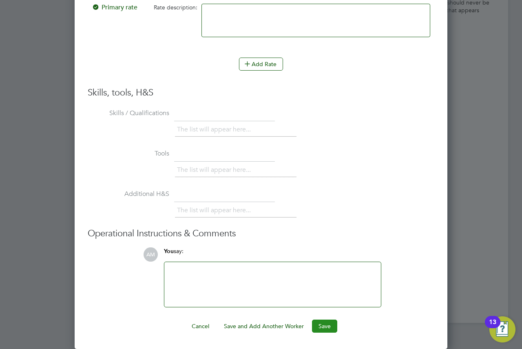
click at [324, 319] on button "Save" at bounding box center [324, 325] width 25 height 13
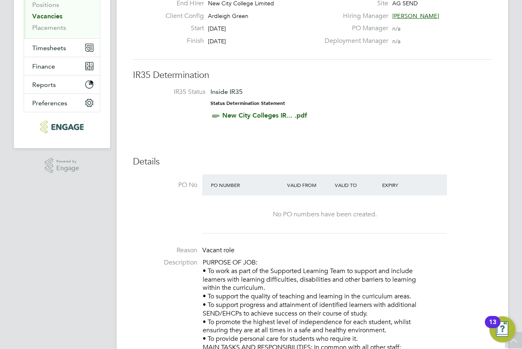
scroll to position [0, 0]
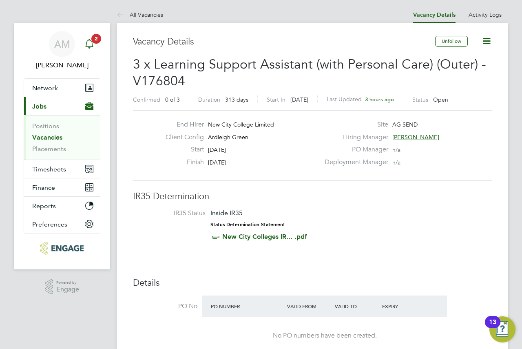
click at [90, 44] on icon "Main navigation" at bounding box center [89, 44] width 10 height 10
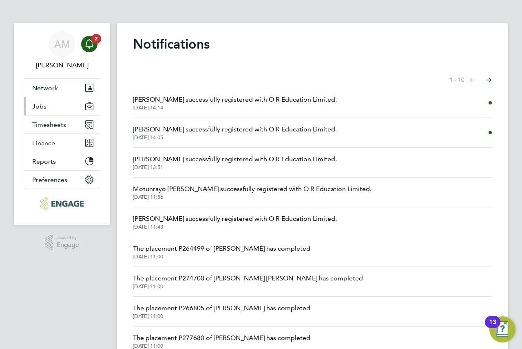
drag, startPoint x: 358, startPoint y: 113, endPoint x: 55, endPoint y: 101, distance: 303.1
click at [55, 101] on button "Jobs" at bounding box center [62, 106] width 76 height 18
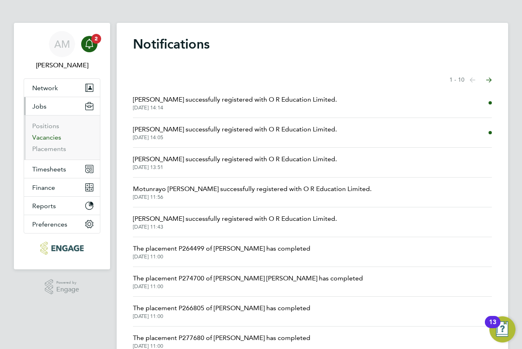
click at [49, 139] on link "Vacancies" at bounding box center [46, 137] width 29 height 8
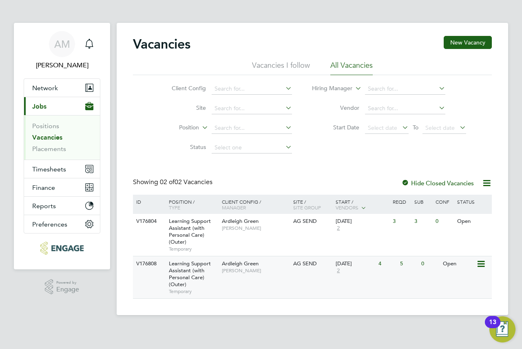
drag, startPoint x: 396, startPoint y: 293, endPoint x: 391, endPoint y: 292, distance: 5.8
drag, startPoint x: 391, startPoint y: 292, endPoint x: 235, endPoint y: 275, distance: 156.3
click at [235, 275] on div "Ardleigh Green Karen Marcelline" at bounding box center [255, 266] width 71 height 21
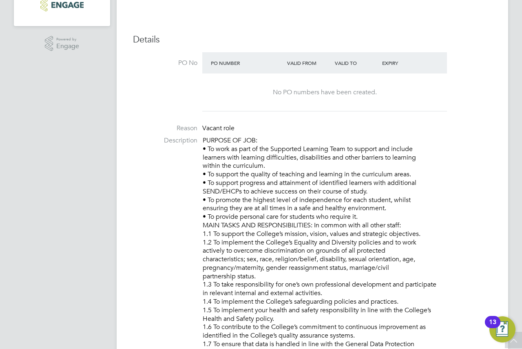
scroll to position [57, 0]
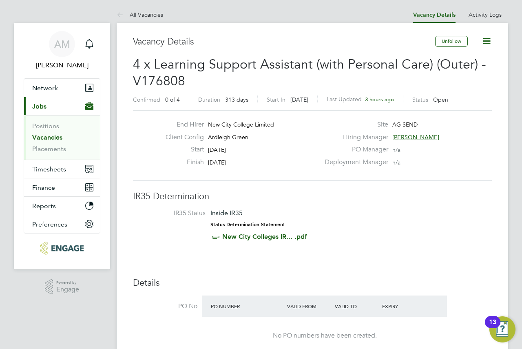
drag, startPoint x: 313, startPoint y: 196, endPoint x: 297, endPoint y: 188, distance: 17.1
drag, startPoint x: 297, startPoint y: 188, endPoint x: 282, endPoint y: 193, distance: 16.2
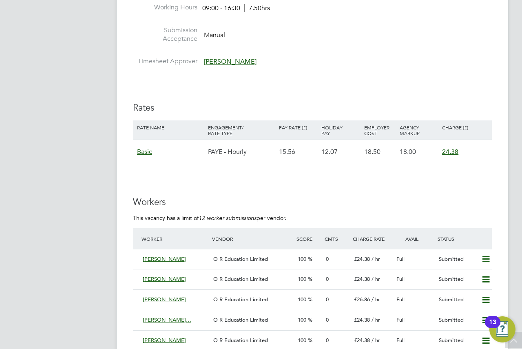
drag, startPoint x: 289, startPoint y: 174, endPoint x: 260, endPoint y: 161, distance: 32.0
drag, startPoint x: 260, startPoint y: 161, endPoint x: 164, endPoint y: 138, distance: 98.6
click at [164, 138] on div "Rate Name Engagement/ Rate Type Pay Rate (£) Holiday Pay Employer Cost Agency M…" at bounding box center [312, 129] width 359 height 19
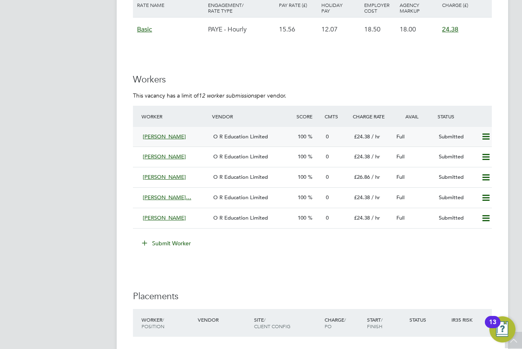
click at [266, 138] on span "O R Education Limited" at bounding box center [240, 136] width 55 height 7
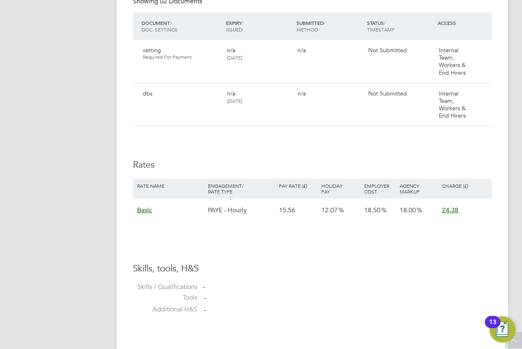
click at [335, 212] on span "12.07" at bounding box center [329, 210] width 16 height 8
drag, startPoint x: 294, startPoint y: 205, endPoint x: 262, endPoint y: 209, distance: 32.5
drag, startPoint x: 262, startPoint y: 209, endPoint x: 142, endPoint y: 212, distance: 119.9
click at [142, 212] on span "Basic" at bounding box center [144, 210] width 15 height 8
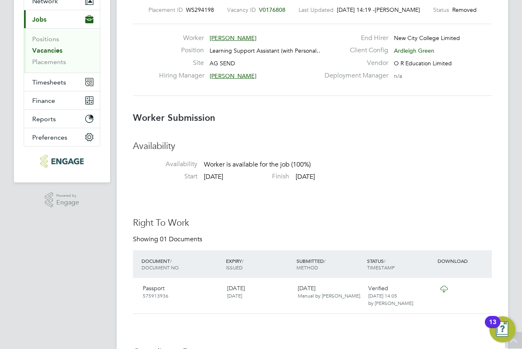
drag, startPoint x: 272, startPoint y: 140, endPoint x: 261, endPoint y: 127, distance: 16.8
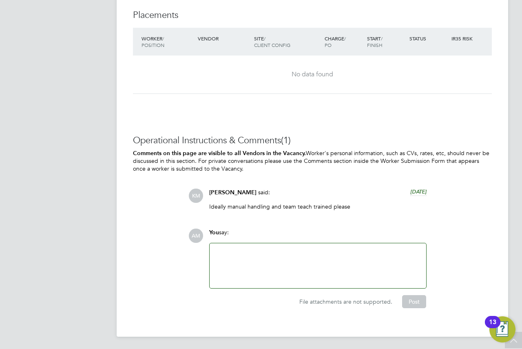
drag, startPoint x: 338, startPoint y: 219, endPoint x: 302, endPoint y: 255, distance: 50.7
click at [302, 255] on div at bounding box center [317, 265] width 207 height 35
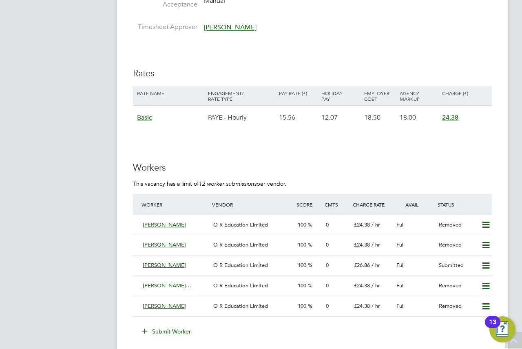
scroll to position [1504, 0]
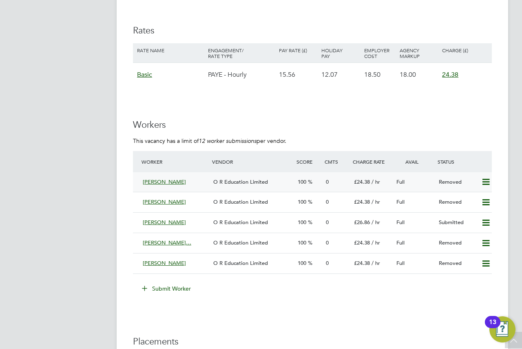
click at [176, 184] on span "[PERSON_NAME]" at bounding box center [164, 181] width 43 height 7
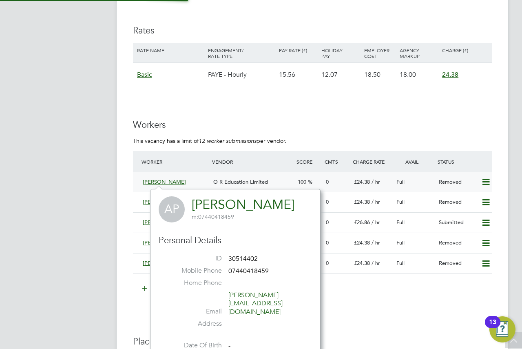
scroll to position [191, 170]
drag, startPoint x: 342, startPoint y: 114, endPoint x: 285, endPoint y: 109, distance: 57.2
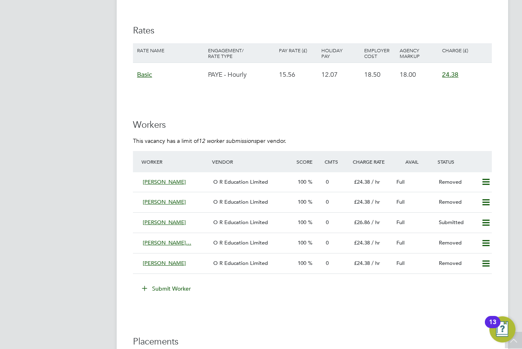
click at [488, 184] on icon at bounding box center [486, 182] width 10 height 7
click at [463, 162] on div "Status" at bounding box center [463, 161] width 56 height 15
click at [484, 183] on icon at bounding box center [486, 182] width 10 height 7
click at [478, 197] on li "Resubmit" at bounding box center [472, 198] width 35 height 11
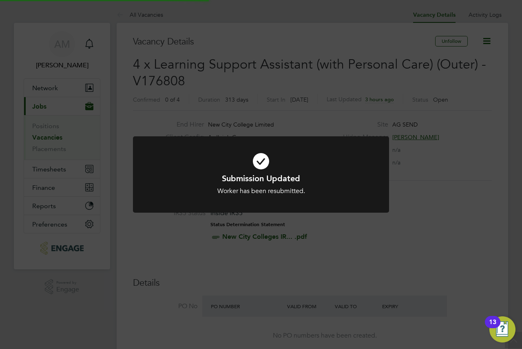
scroll to position [24, 71]
click at [330, 131] on div "Submission Updated Worker has been resubmitted. Cancel Okay" at bounding box center [261, 174] width 522 height 349
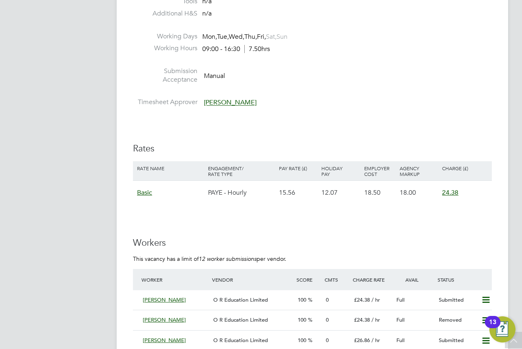
scroll to position [1631, 0]
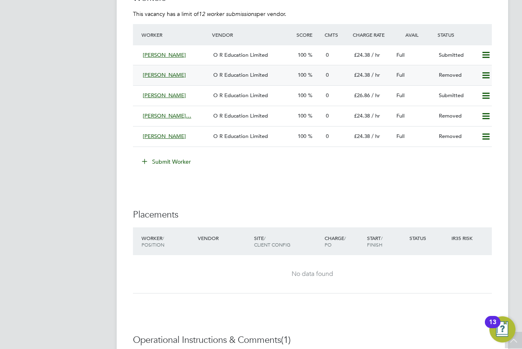
click at [487, 79] on icon at bounding box center [486, 75] width 10 height 7
click at [479, 90] on li "Resubmit" at bounding box center [472, 92] width 35 height 11
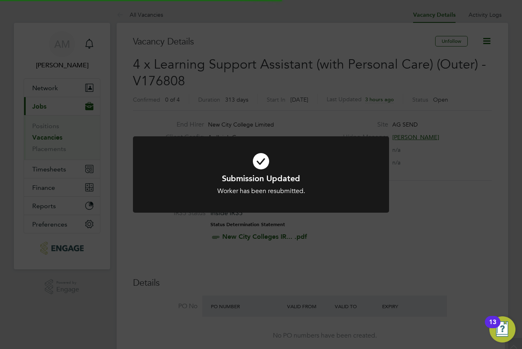
scroll to position [24, 71]
click at [382, 90] on div "Submission Updated Worker has been resubmitted. Cancel Okay" at bounding box center [261, 174] width 522 height 349
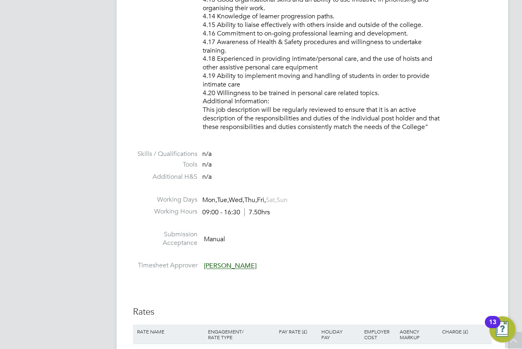
scroll to position [1508, 0]
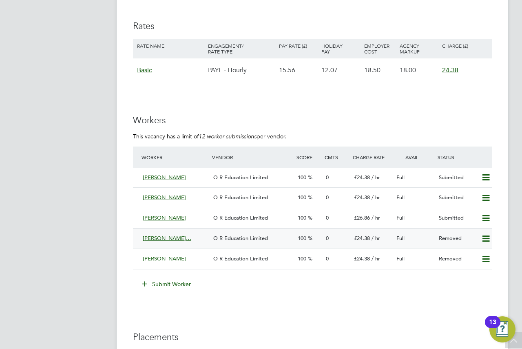
click at [488, 239] on icon at bounding box center [486, 238] width 10 height 7
click at [467, 257] on li "Resubmit" at bounding box center [472, 255] width 35 height 11
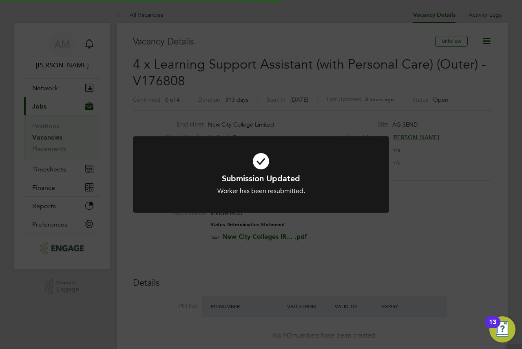
scroll to position [24, 71]
click at [393, 123] on div "Submission Updated Worker has been resubmitted. Cancel Okay" at bounding box center [261, 174] width 522 height 349
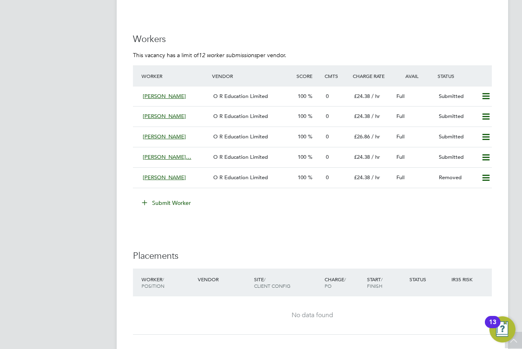
scroll to position [1590, 0]
click at [486, 179] on icon at bounding box center [486, 177] width 10 height 7
click at [470, 195] on li "Resubmit" at bounding box center [472, 194] width 35 height 11
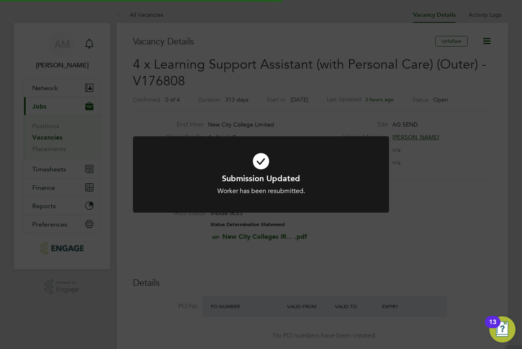
scroll to position [24, 71]
click at [445, 187] on div "Submission Updated Worker has been resubmitted. Cancel Okay" at bounding box center [261, 174] width 522 height 349
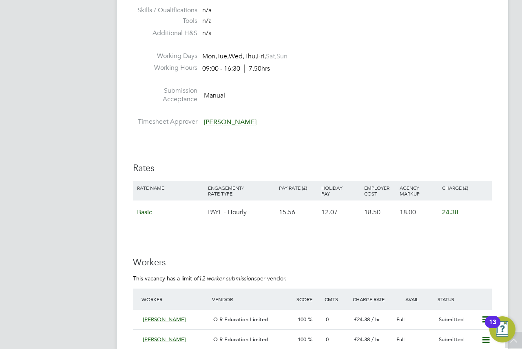
scroll to position [1467, 0]
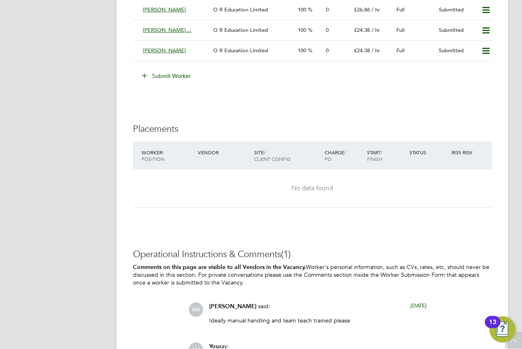
scroll to position [1830, 0]
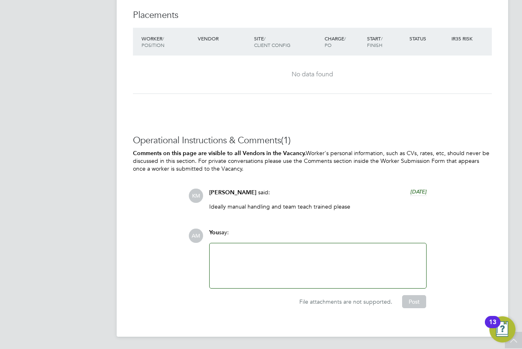
drag, startPoint x: 368, startPoint y: 107, endPoint x: 363, endPoint y: 115, distance: 9.4
drag, startPoint x: 363, startPoint y: 115, endPoint x: 280, endPoint y: 252, distance: 160.5
click at [280, 252] on div at bounding box center [317, 265] width 207 height 35
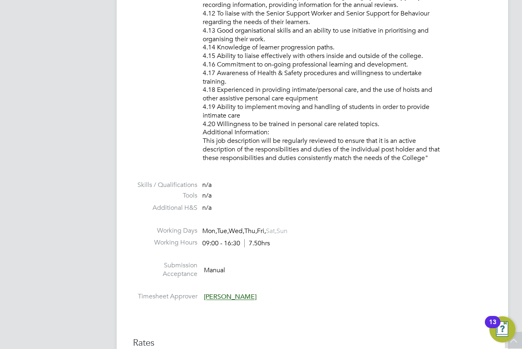
scroll to position [1178, 0]
